Goal: Task Accomplishment & Management: Manage account settings

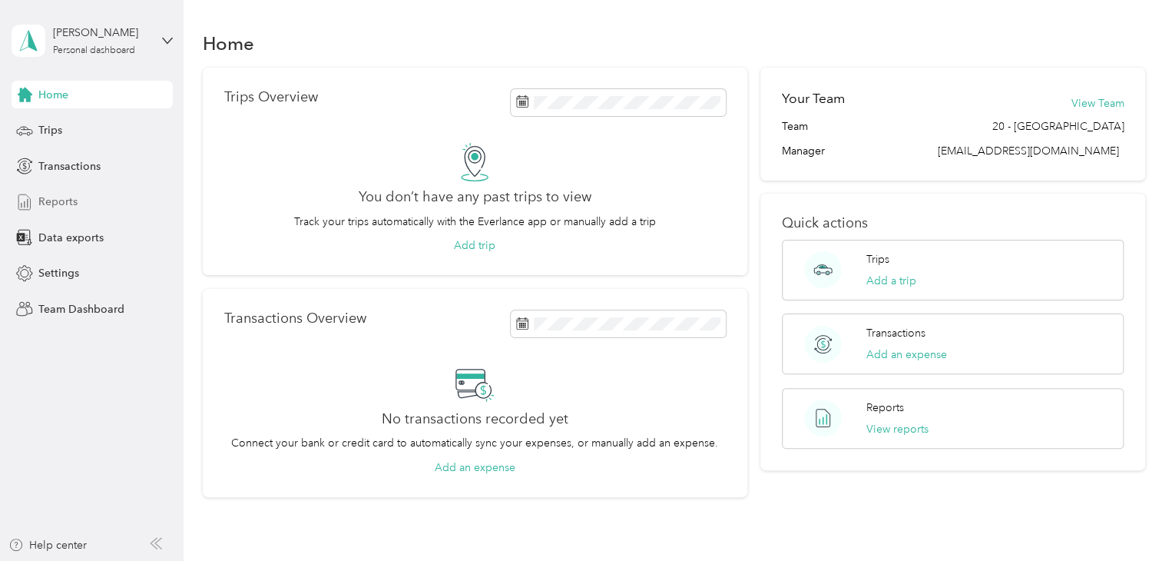
click at [51, 204] on span "Reports" at bounding box center [57, 202] width 39 height 16
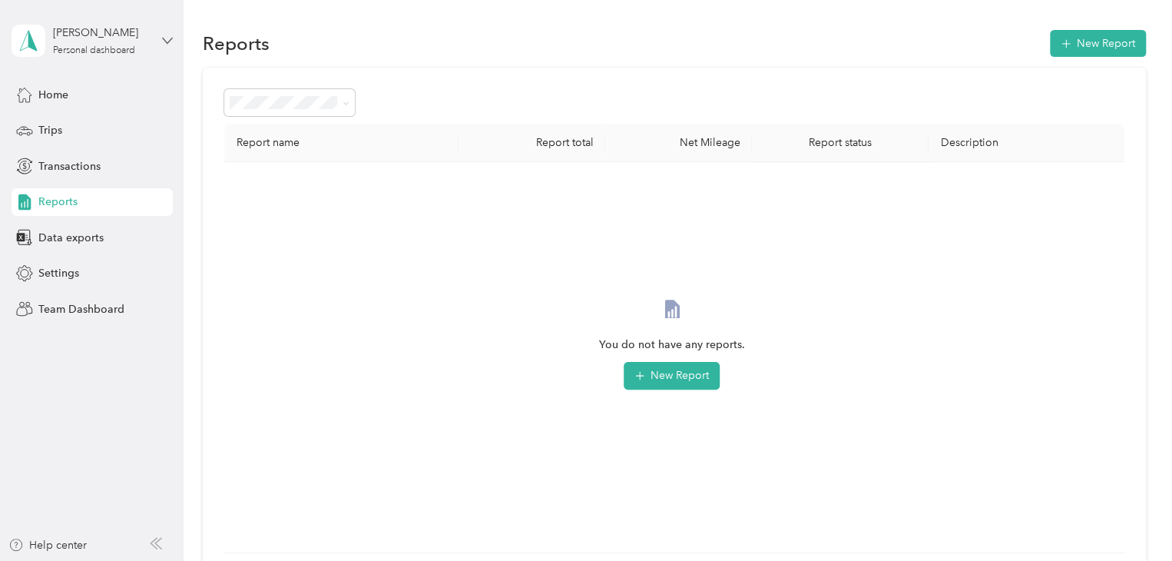
click at [166, 42] on icon at bounding box center [166, 40] width 9 height 5
click at [111, 133] on div "Team dashboard Personal dashboard Log out" at bounding box center [173, 161] width 302 height 97
click at [166, 32] on div "[PERSON_NAME] Personal dashboard" at bounding box center [92, 41] width 161 height 54
click at [106, 128] on div "Team dashboard" at bounding box center [173, 126] width 302 height 27
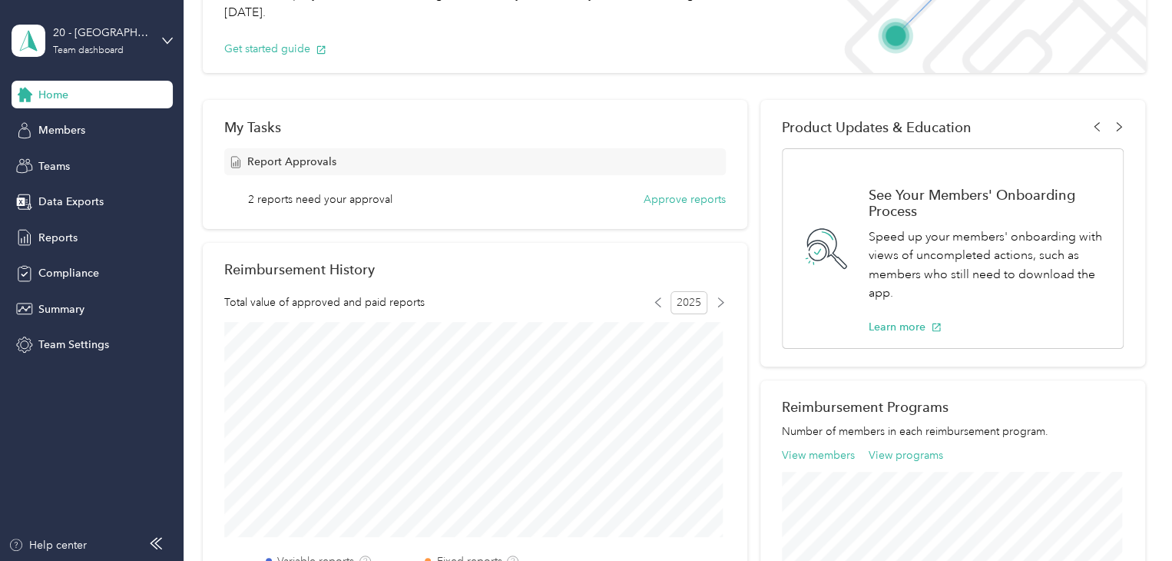
scroll to position [151, 0]
click at [654, 199] on button "Approve reports" at bounding box center [685, 202] width 82 height 16
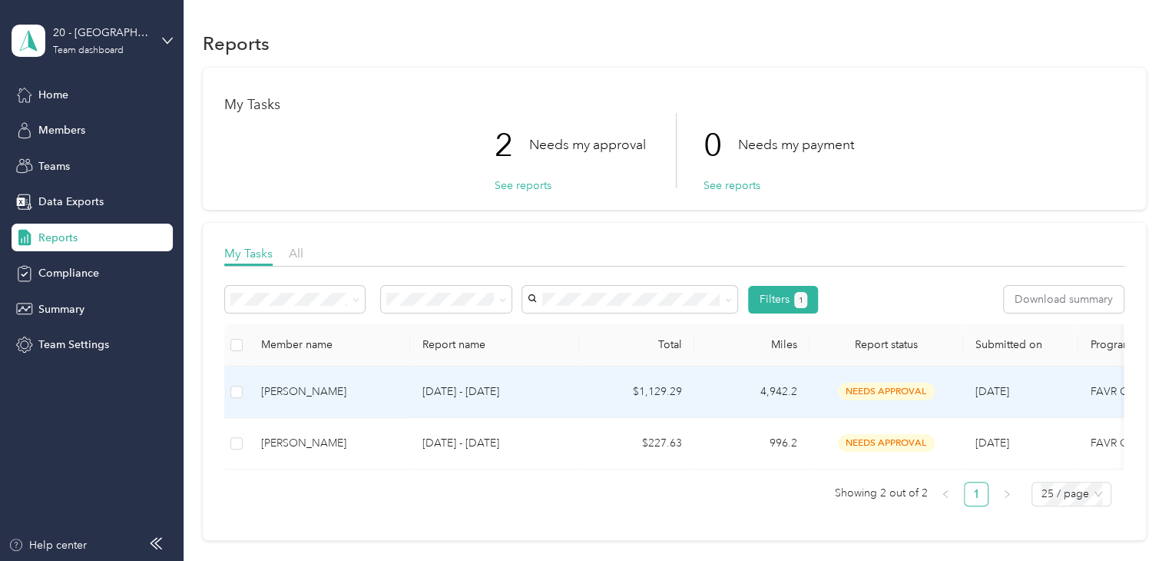
click at [889, 389] on span "needs approval" at bounding box center [886, 391] width 97 height 18
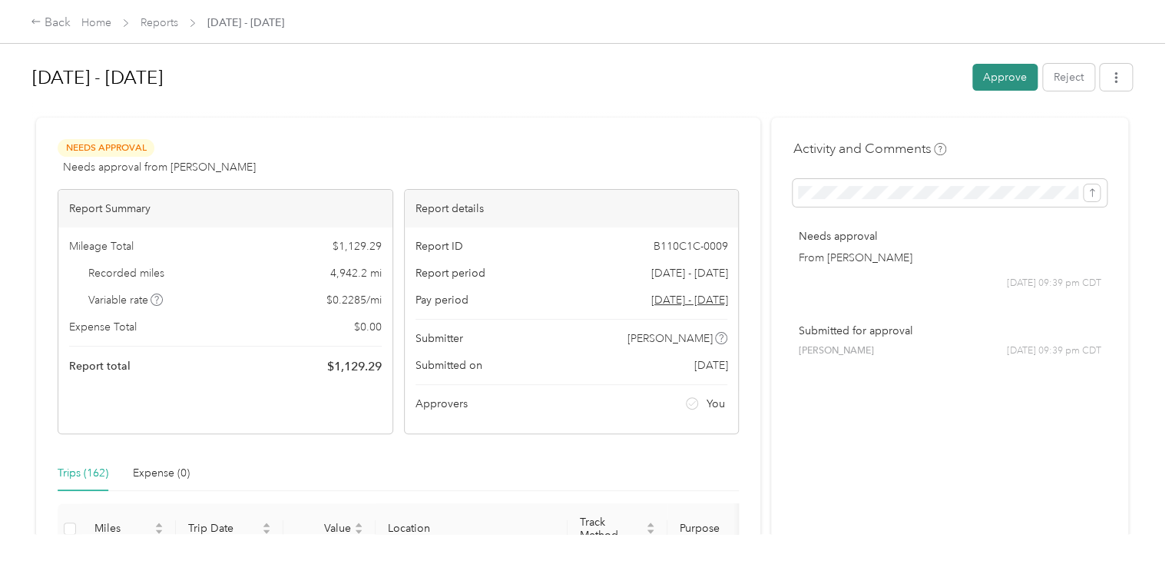
click at [1000, 88] on button "Approve" at bounding box center [1004, 77] width 65 height 27
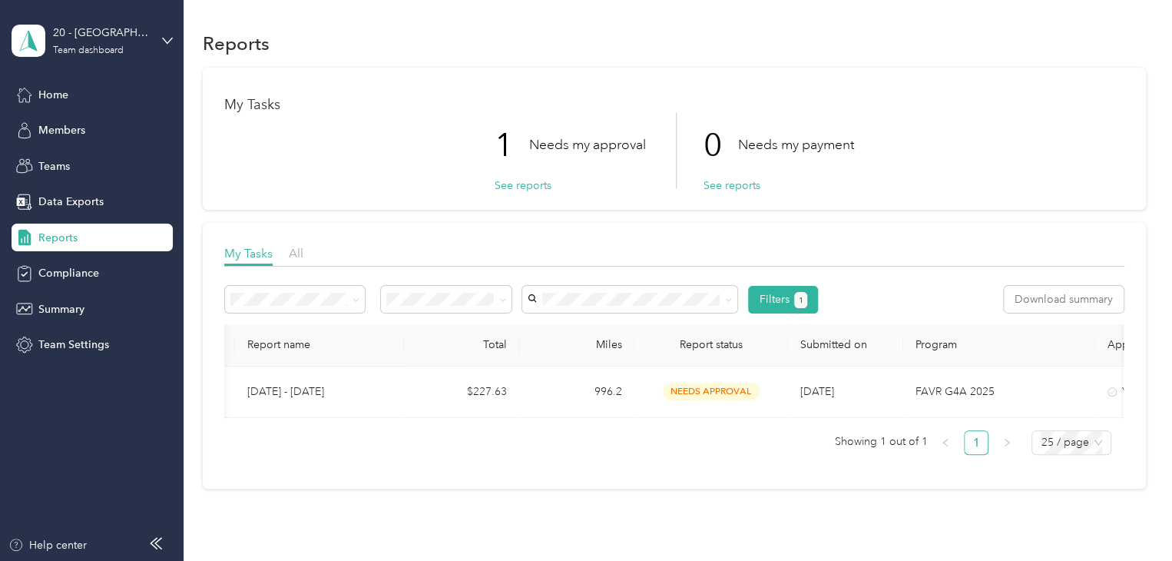
scroll to position [0, 177]
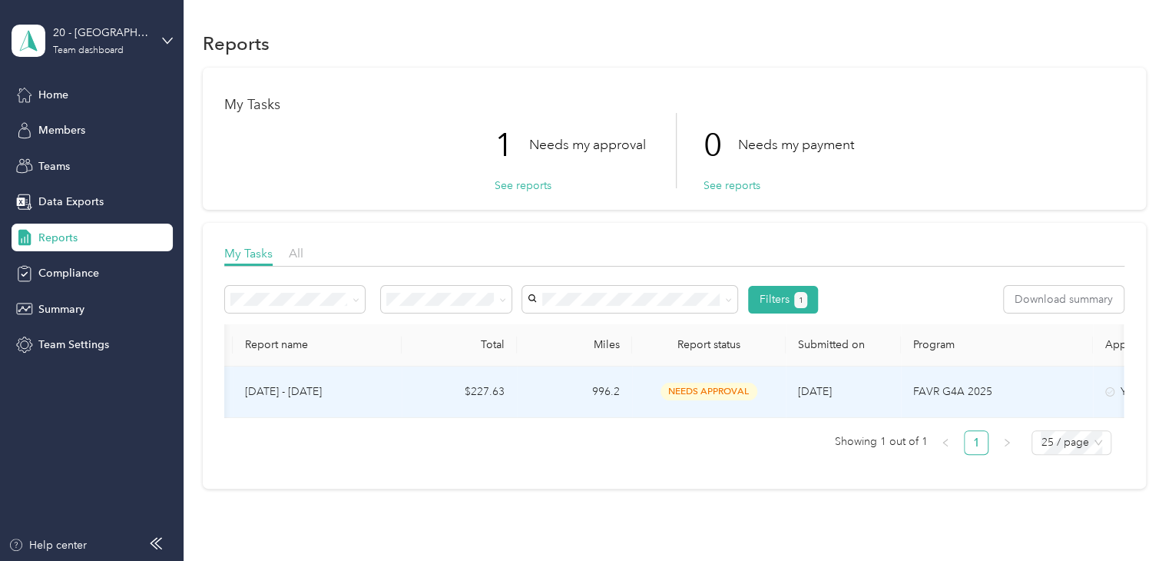
click at [690, 397] on span "needs approval" at bounding box center [709, 391] width 97 height 18
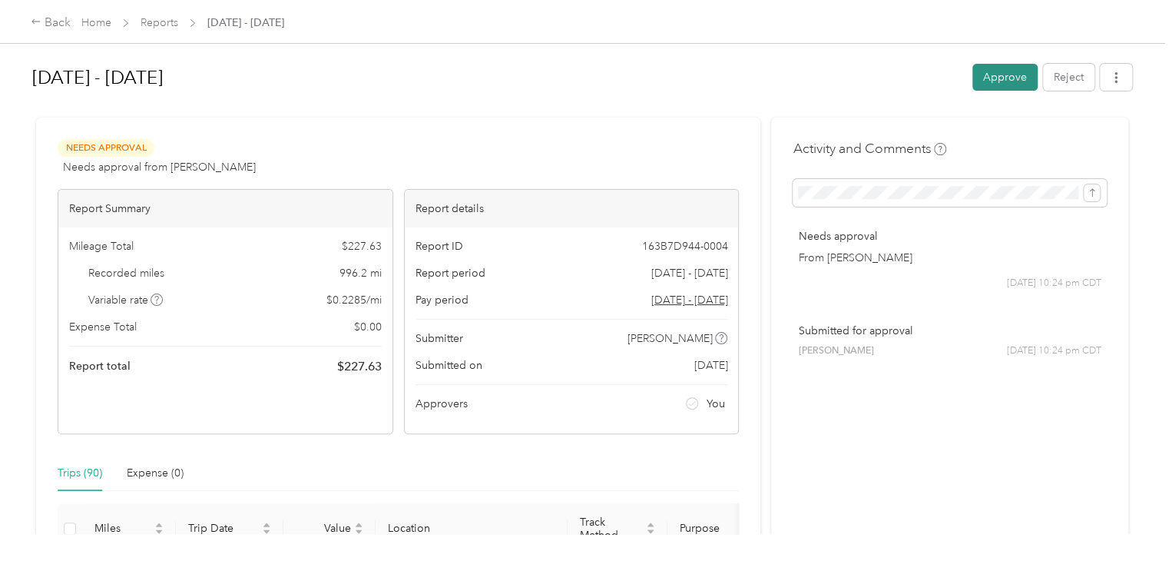
click at [986, 75] on button "Approve" at bounding box center [1004, 77] width 65 height 27
